Goal: Find specific page/section: Find specific page/section

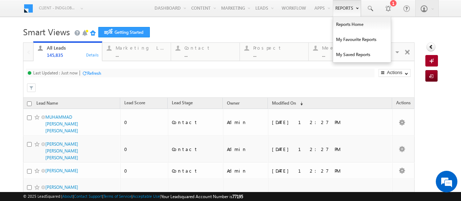
click at [333, 9] on link "Reports" at bounding box center [347, 8] width 28 height 17
click at [339, 28] on link "Reports Home" at bounding box center [362, 24] width 58 height 15
